Goal: Information Seeking & Learning: Learn about a topic

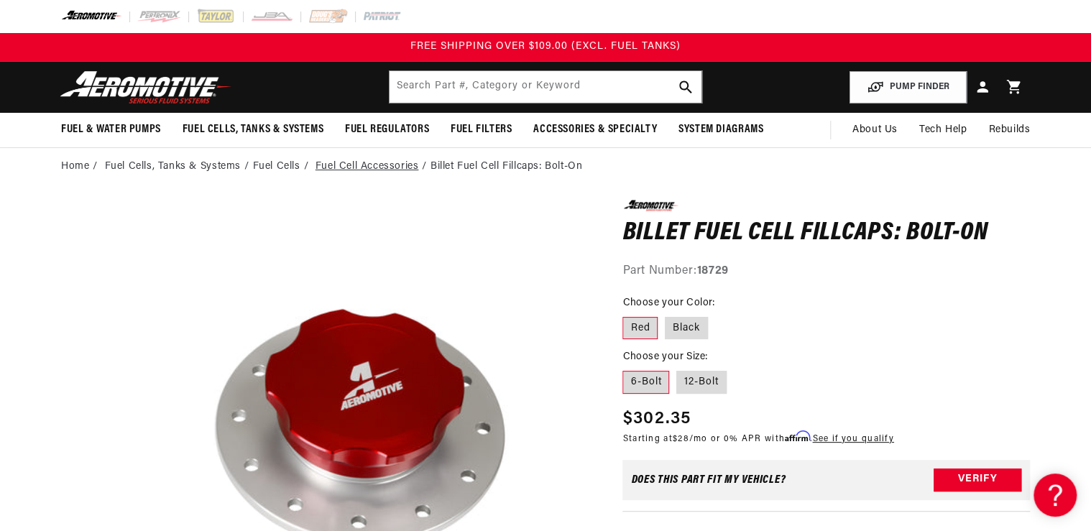
drag, startPoint x: 318, startPoint y: 183, endPoint x: 332, endPoint y: 165, distance: 22.6
click at [434, 78] on input "text" at bounding box center [546, 87] width 312 height 32
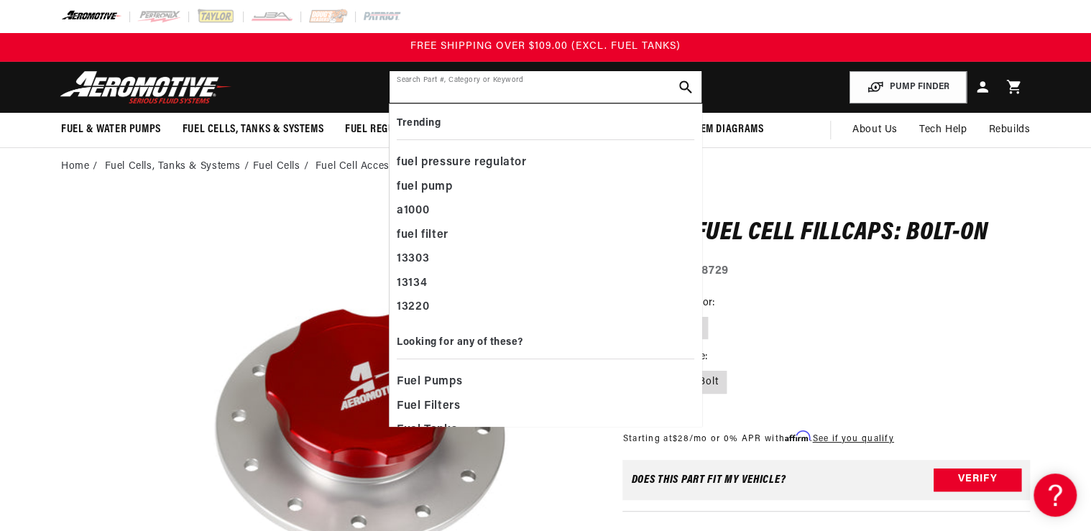
paste input "15737"
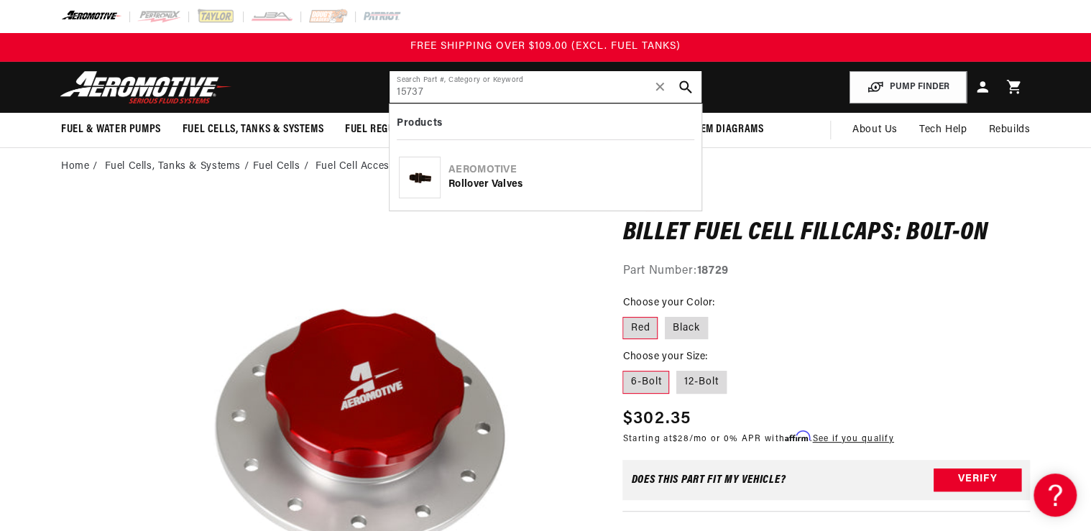
type input "15737"
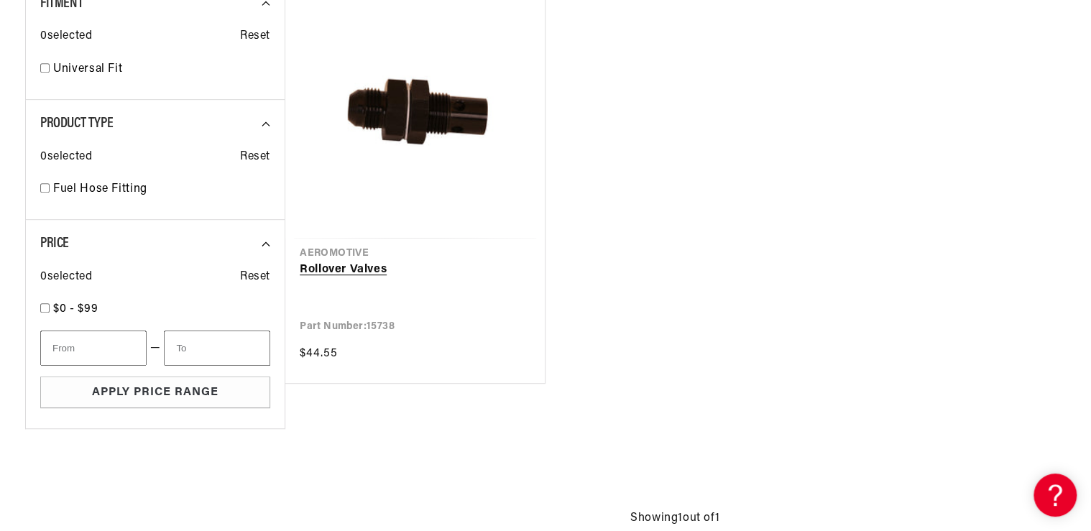
scroll to position [287, 0]
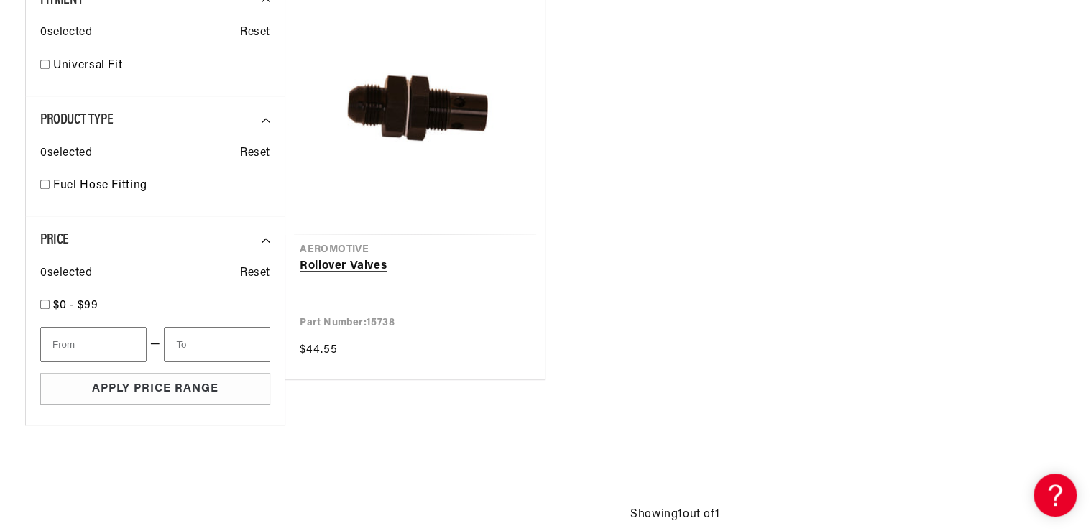
click at [402, 257] on link "Rollover Valves" at bounding box center [415, 266] width 231 height 19
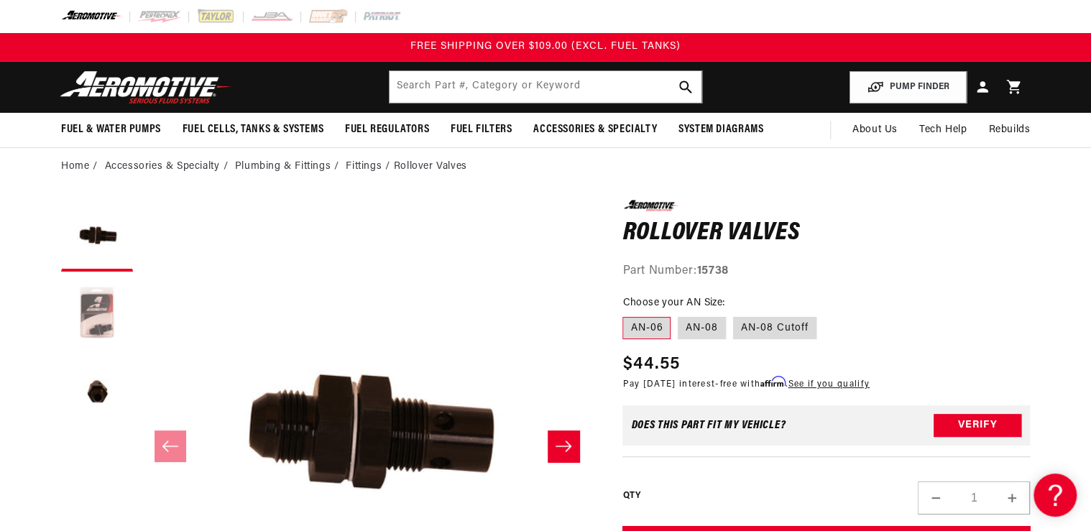
click at [99, 326] on button "Load image 2 in gallery view" at bounding box center [97, 315] width 72 height 72
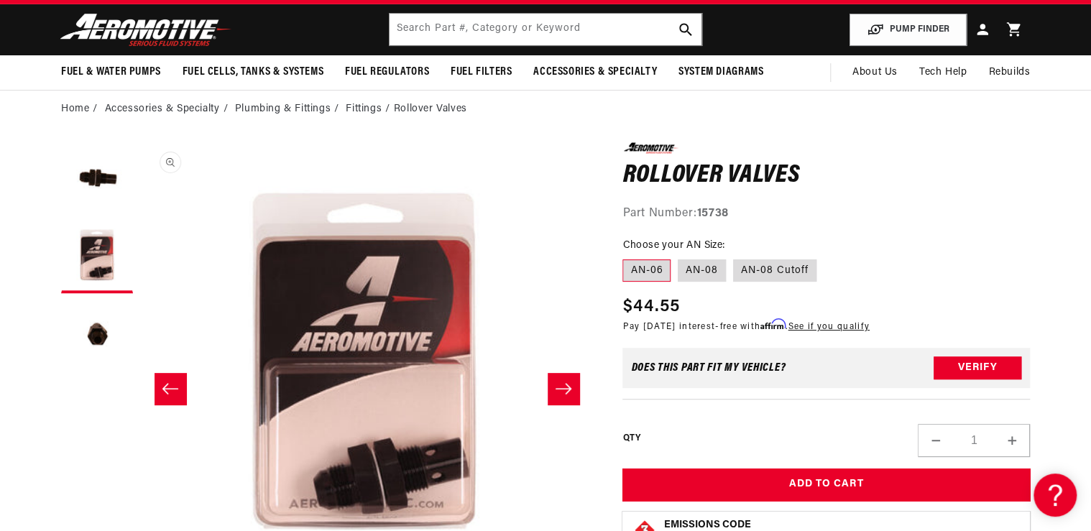
scroll to position [172, 0]
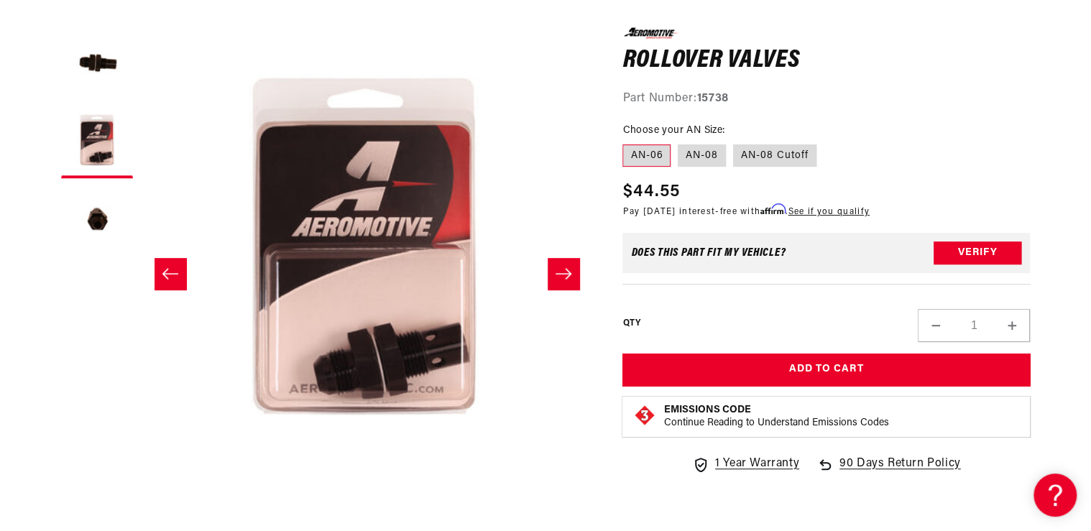
click at [558, 276] on icon "Slide right" at bounding box center [563, 274] width 17 height 14
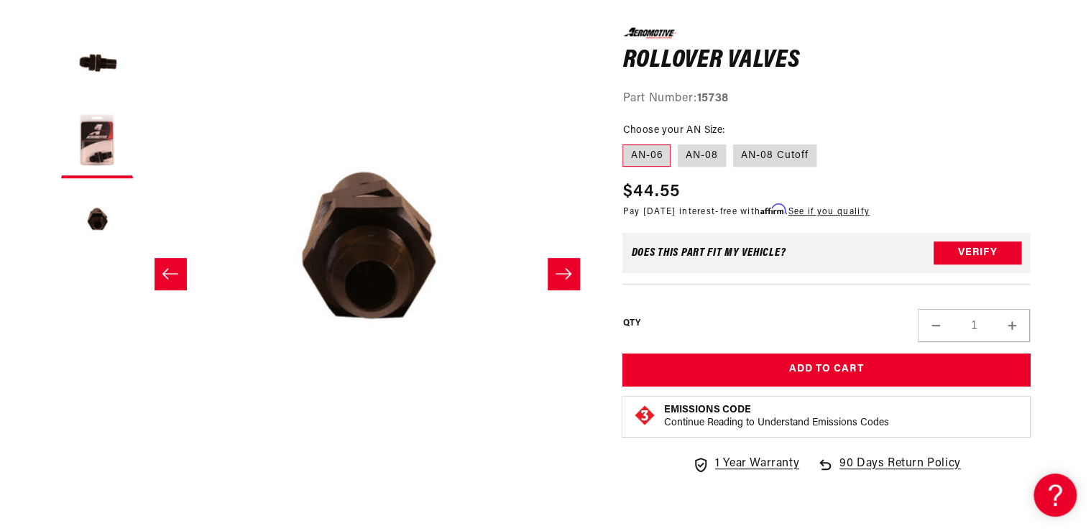
scroll to position [0, 908]
click at [557, 276] on icon "Slide right" at bounding box center [563, 274] width 17 height 14
click at [172, 279] on icon "Slide left" at bounding box center [170, 274] width 17 height 14
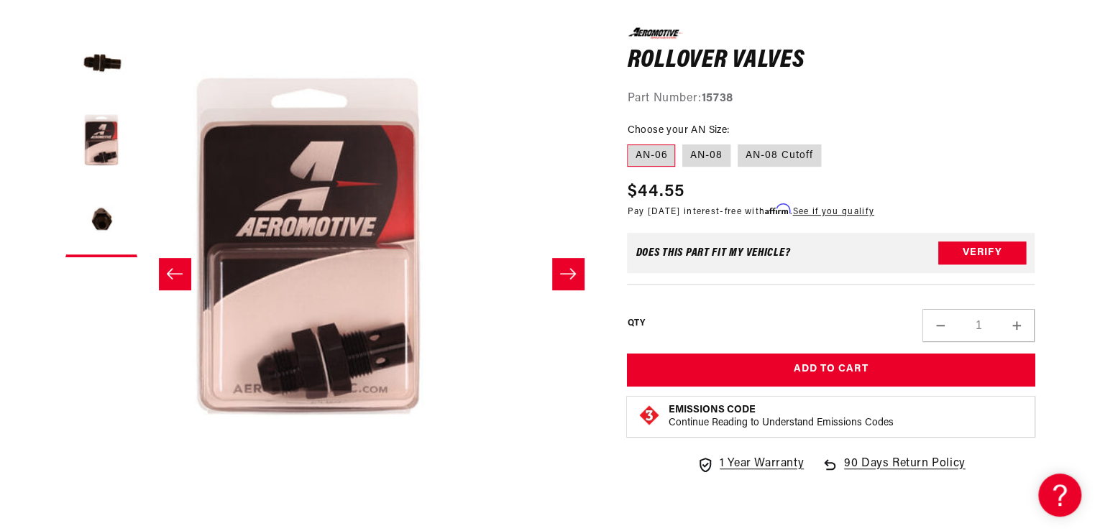
scroll to position [0, 454]
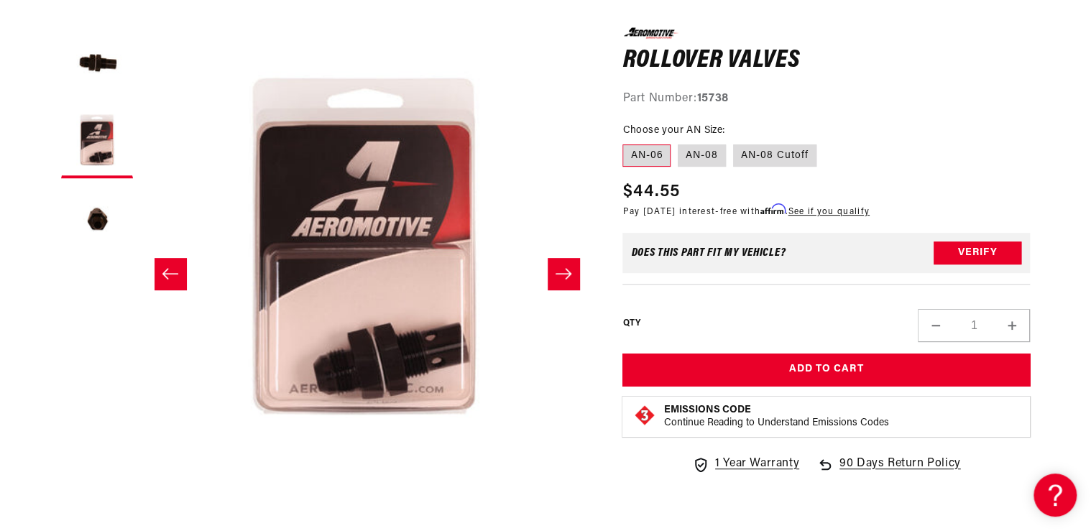
click at [140, 482] on button "Open media 2 in modal" at bounding box center [140, 482] width 0 height 0
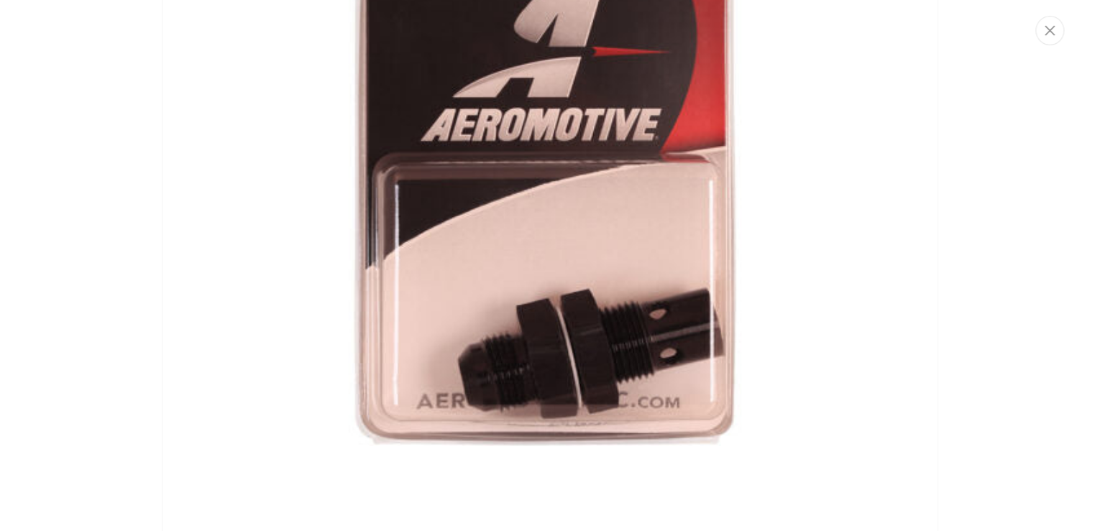
scroll to position [1095, 0]
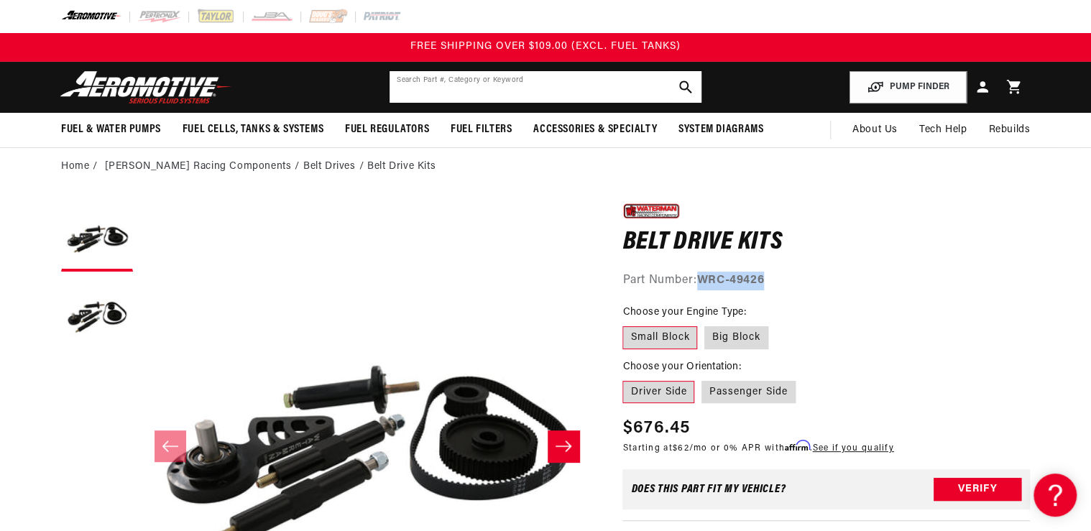
click at [423, 86] on input "text" at bounding box center [546, 87] width 312 height 32
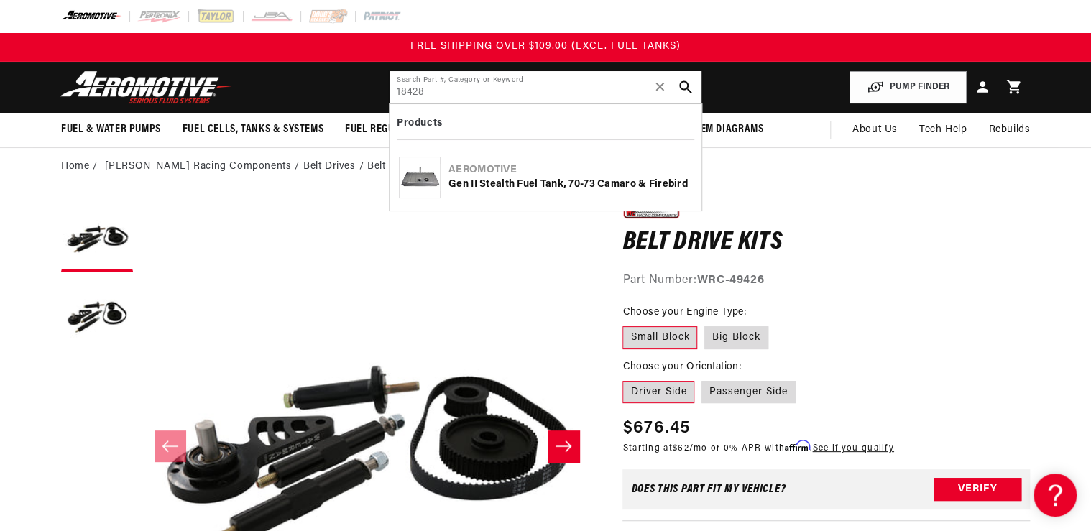
type input "18428"
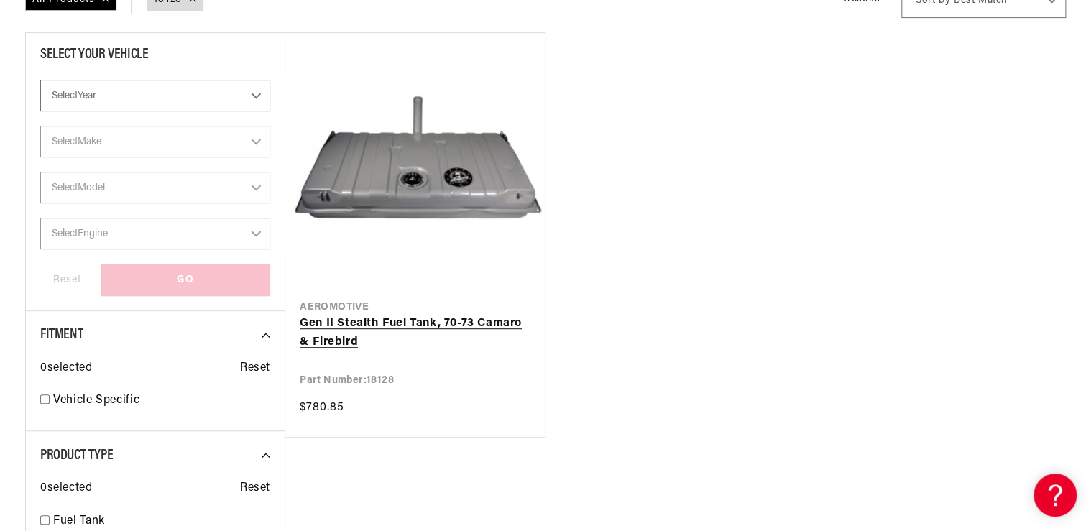
click at [329, 323] on link "Gen II Stealth Fuel Tank, 70-73 Camaro & Firebird" at bounding box center [415, 333] width 231 height 37
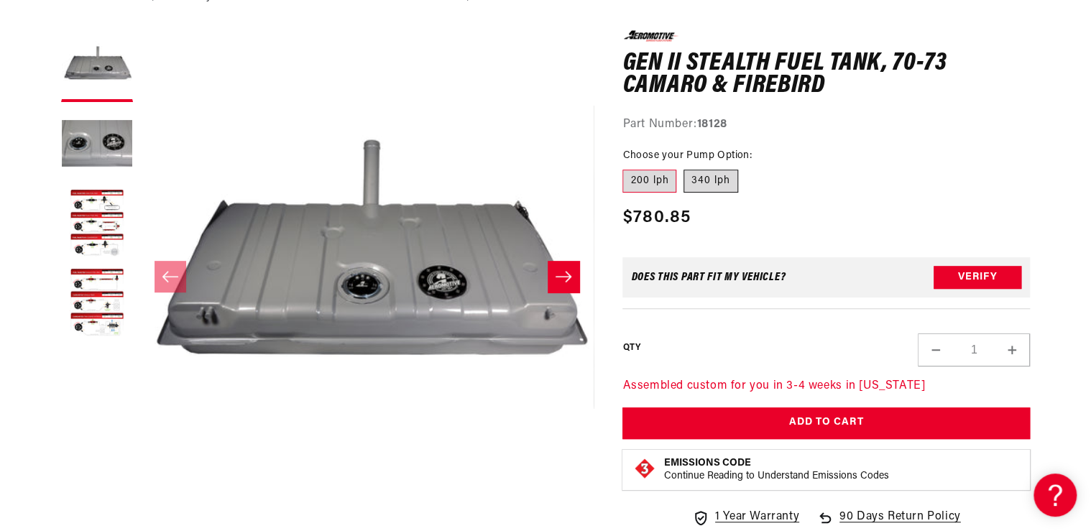
scroll to position [172, 0]
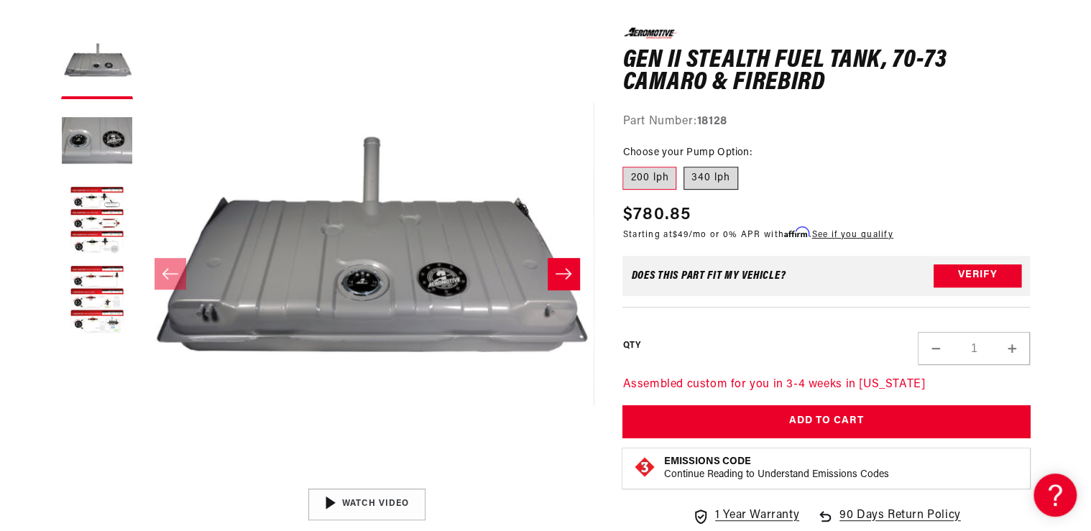
click at [705, 172] on label "340 lph" at bounding box center [711, 178] width 55 height 23
click at [684, 165] on input "340 lph" at bounding box center [684, 164] width 1 height 1
radio input "true"
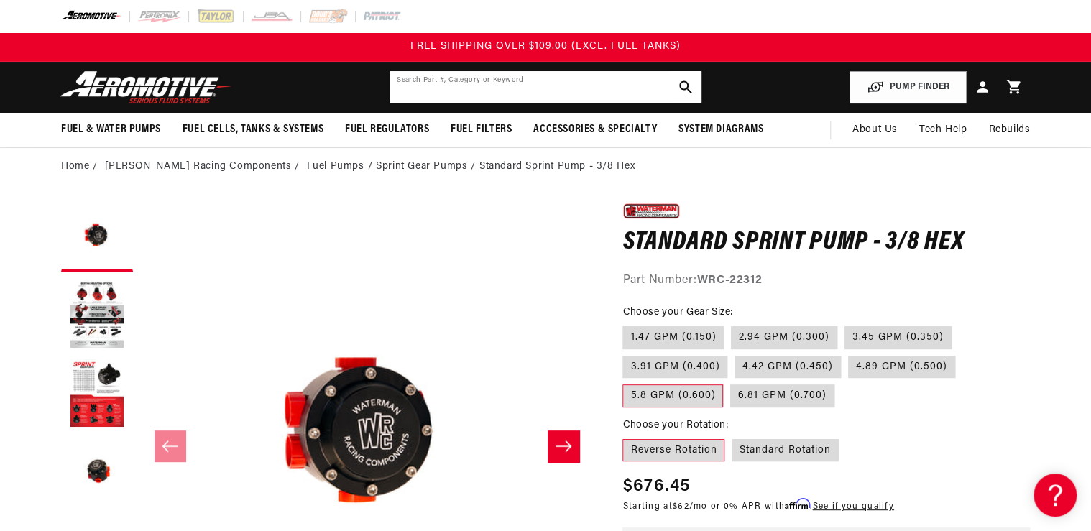
click at [442, 83] on input "text" at bounding box center [546, 87] width 312 height 32
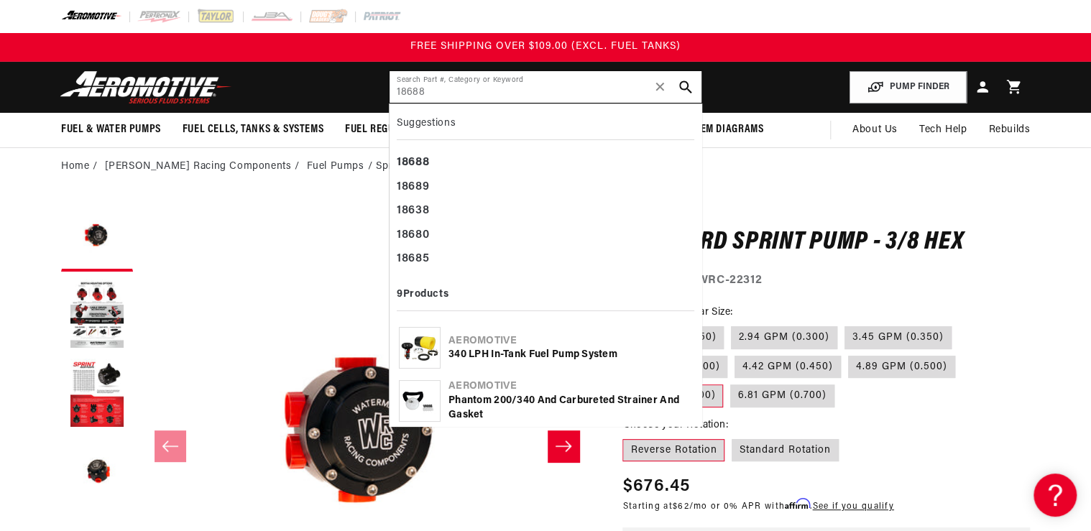
type input "18688"
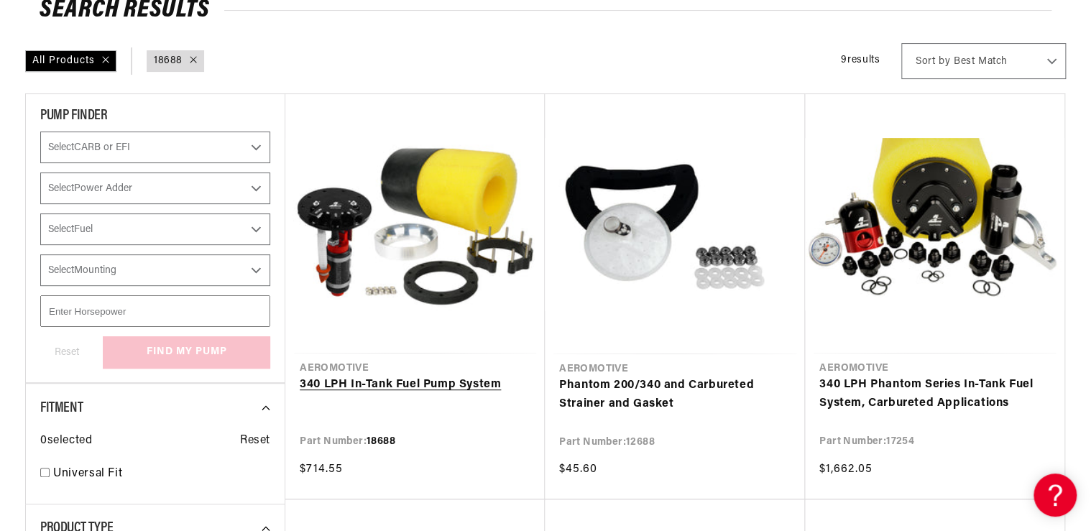
scroll to position [172, 0]
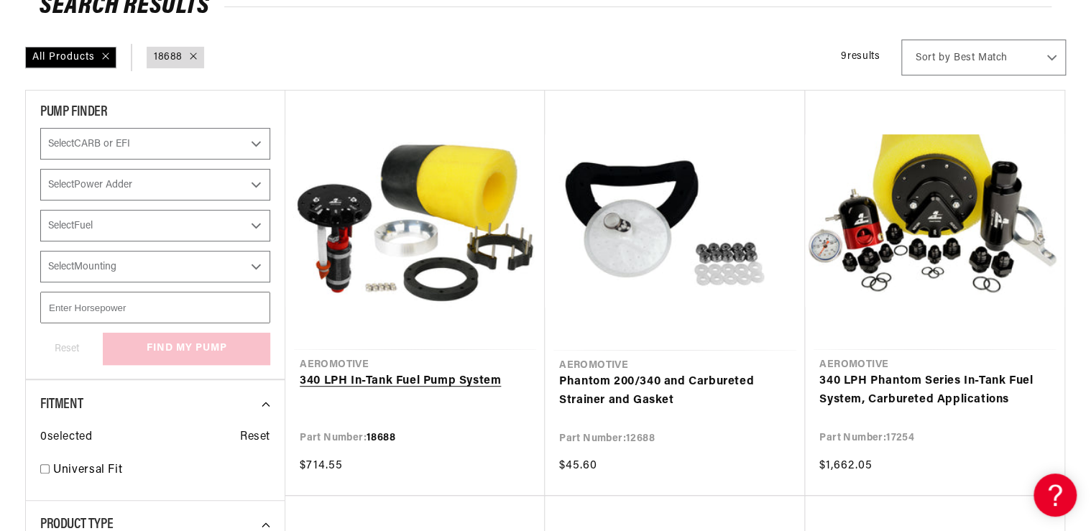
click at [330, 380] on link "340 LPH In-Tank Fuel Pump System" at bounding box center [415, 381] width 231 height 19
